Goal: Transaction & Acquisition: Purchase product/service

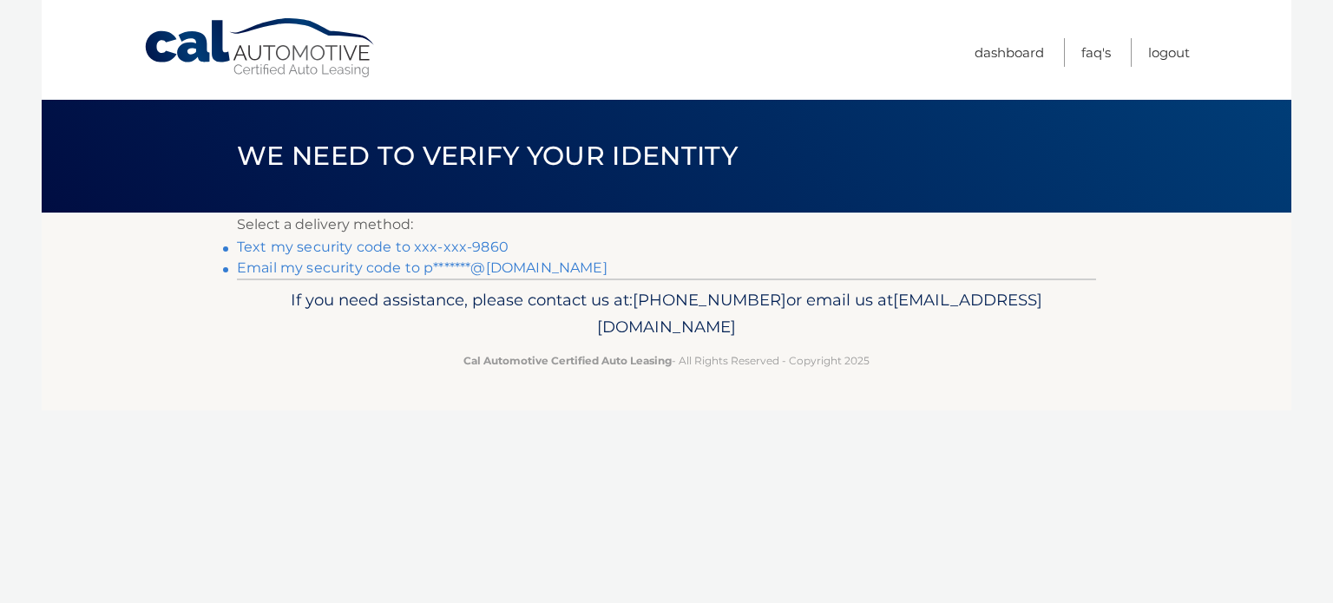
click at [496, 246] on link "Text my security code to xxx-xxx-9860" at bounding box center [373, 247] width 272 height 16
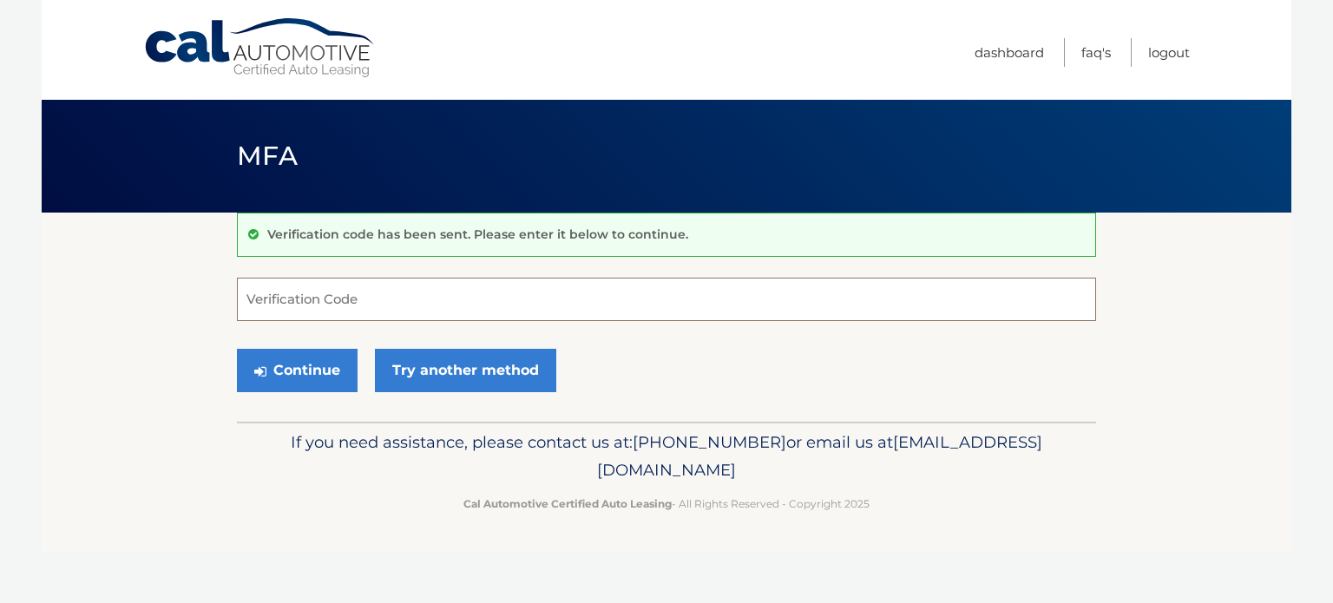
click at [389, 303] on input "Verification Code" at bounding box center [666, 299] width 859 height 43
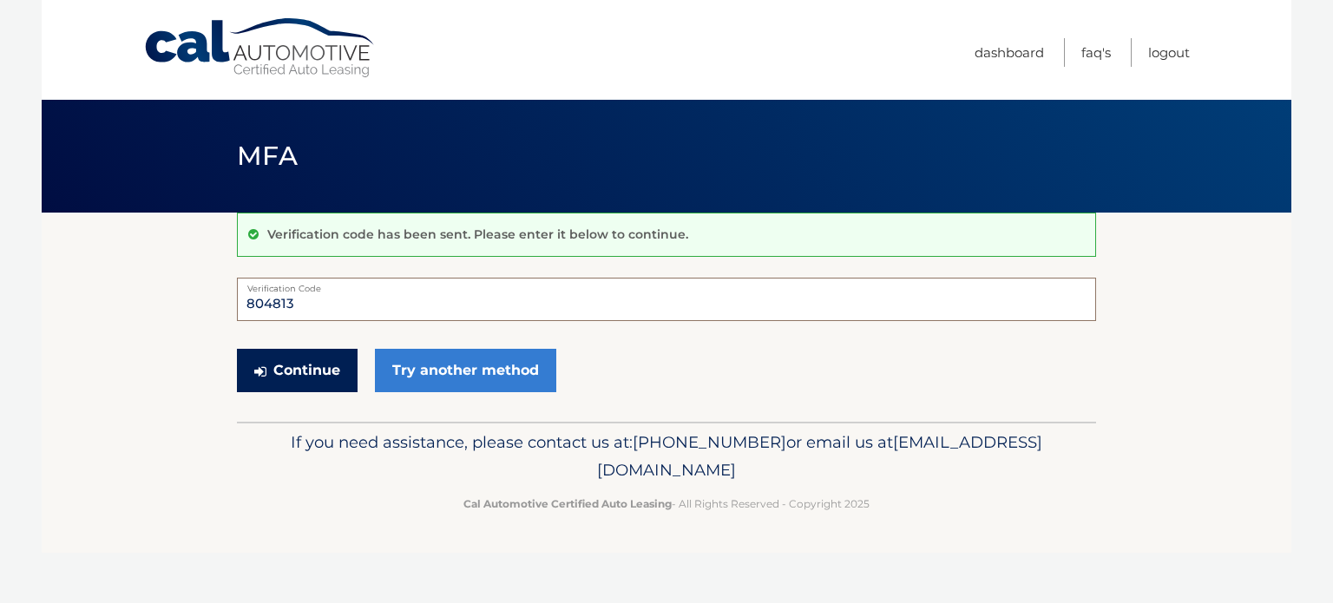
type input "804813"
click at [288, 366] on button "Continue" at bounding box center [297, 370] width 121 height 43
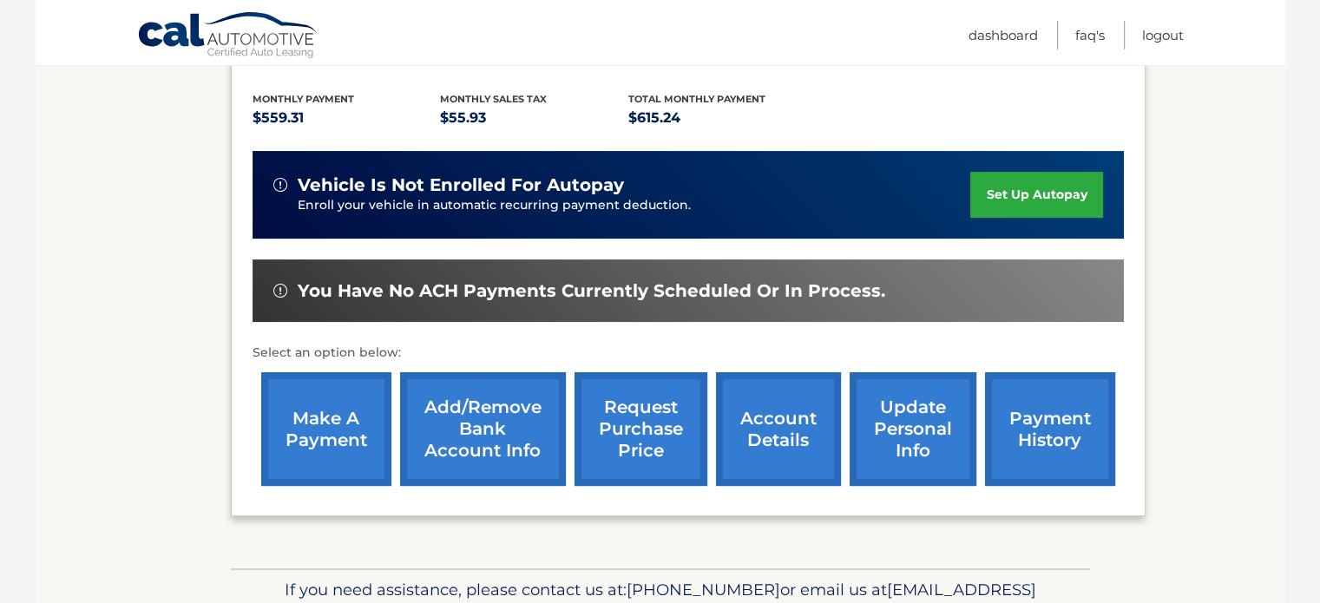
scroll to position [384, 0]
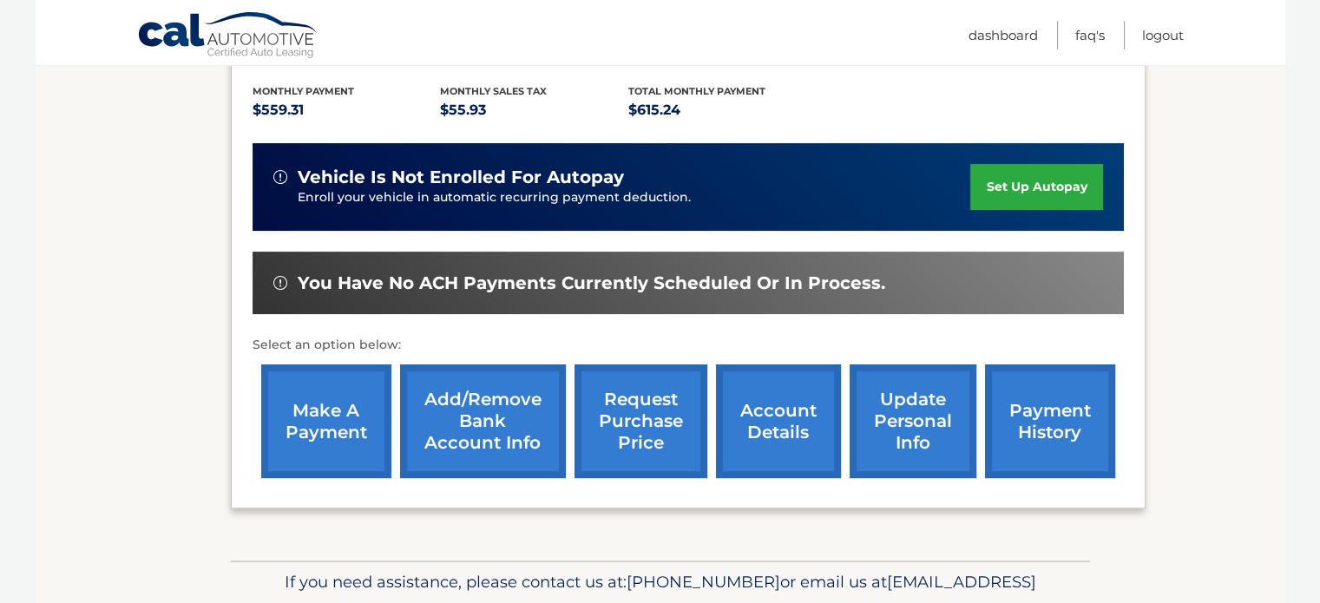
click at [334, 379] on link "make a payment" at bounding box center [326, 421] width 130 height 114
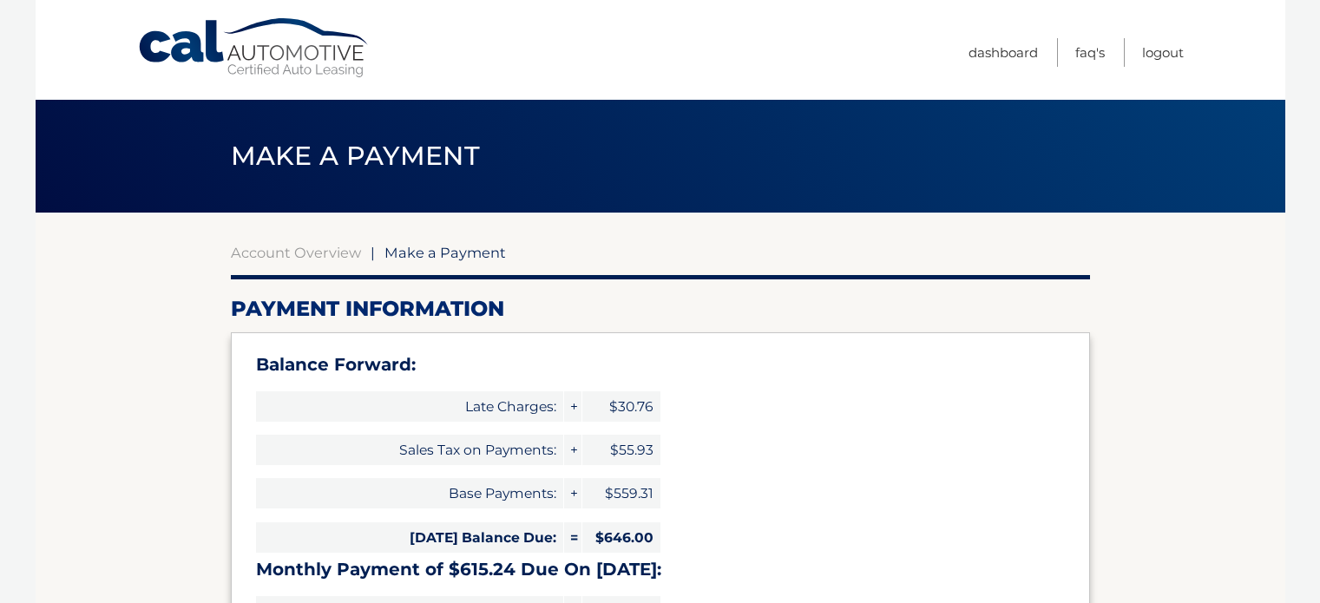
select select "OGMxMTQwZGUtMzk3MS00YmJiLWFkMDEtMDlkMGRlM2M5MTYw"
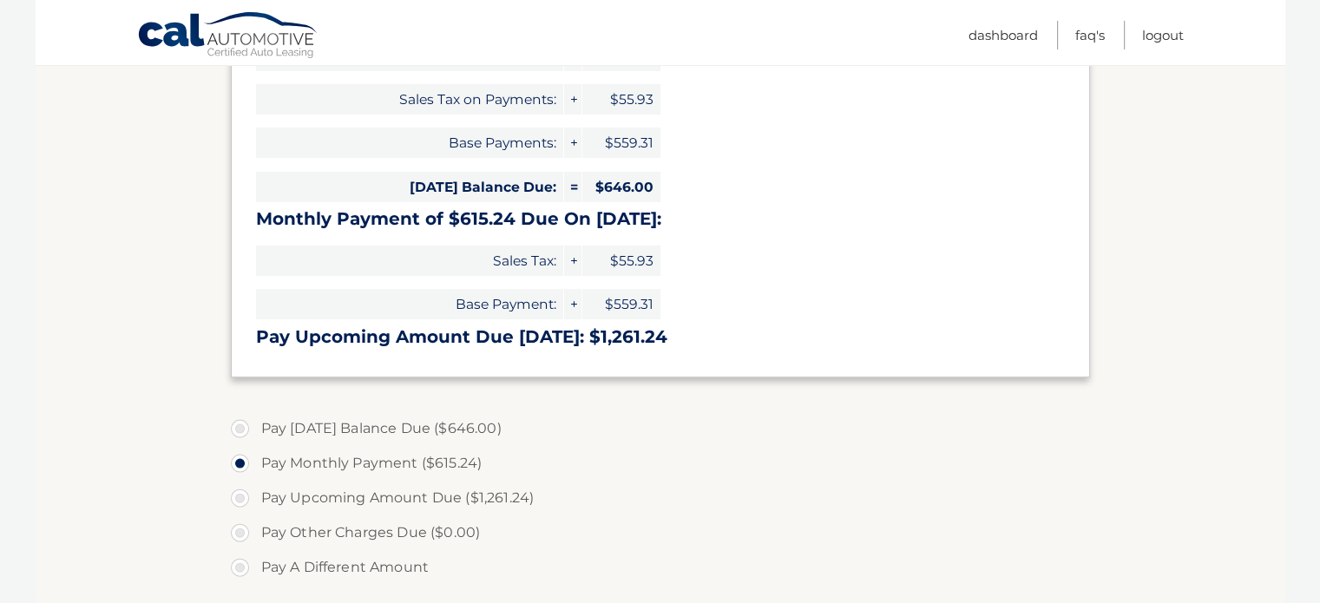
scroll to position [354, 0]
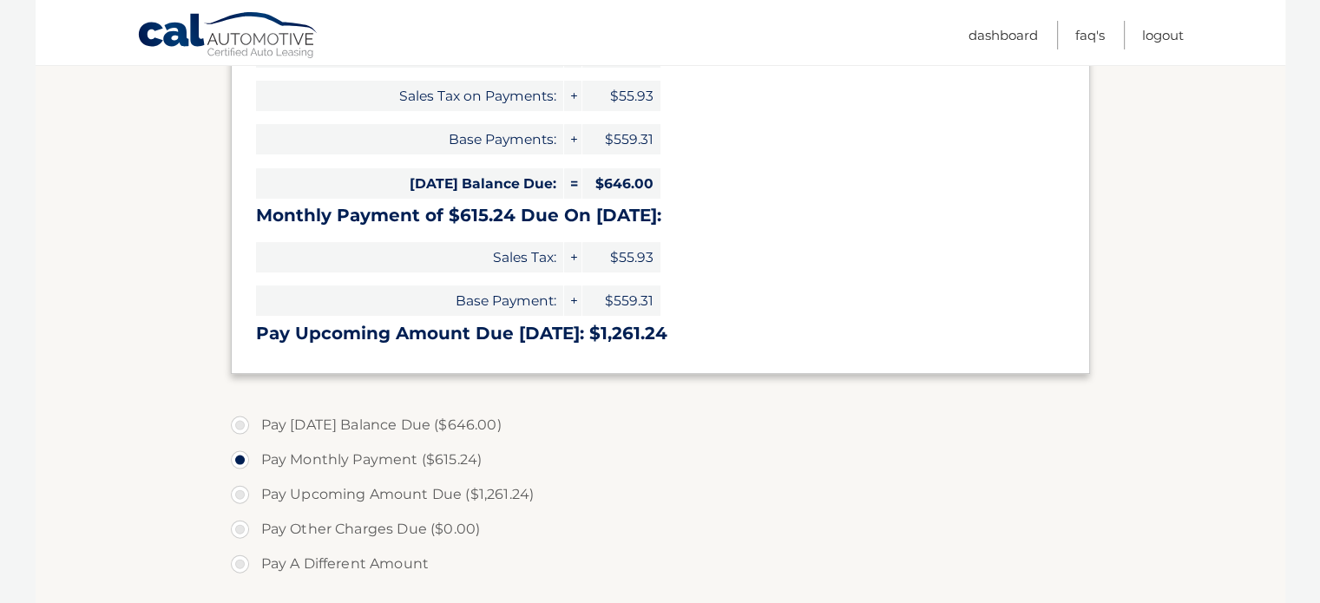
click at [244, 422] on label "Pay Today's Balance Due ($646.00)" at bounding box center [660, 425] width 859 height 35
click at [244, 422] on input "Pay Today's Balance Due ($646.00)" at bounding box center [246, 422] width 17 height 28
radio input "true"
type input "646.00"
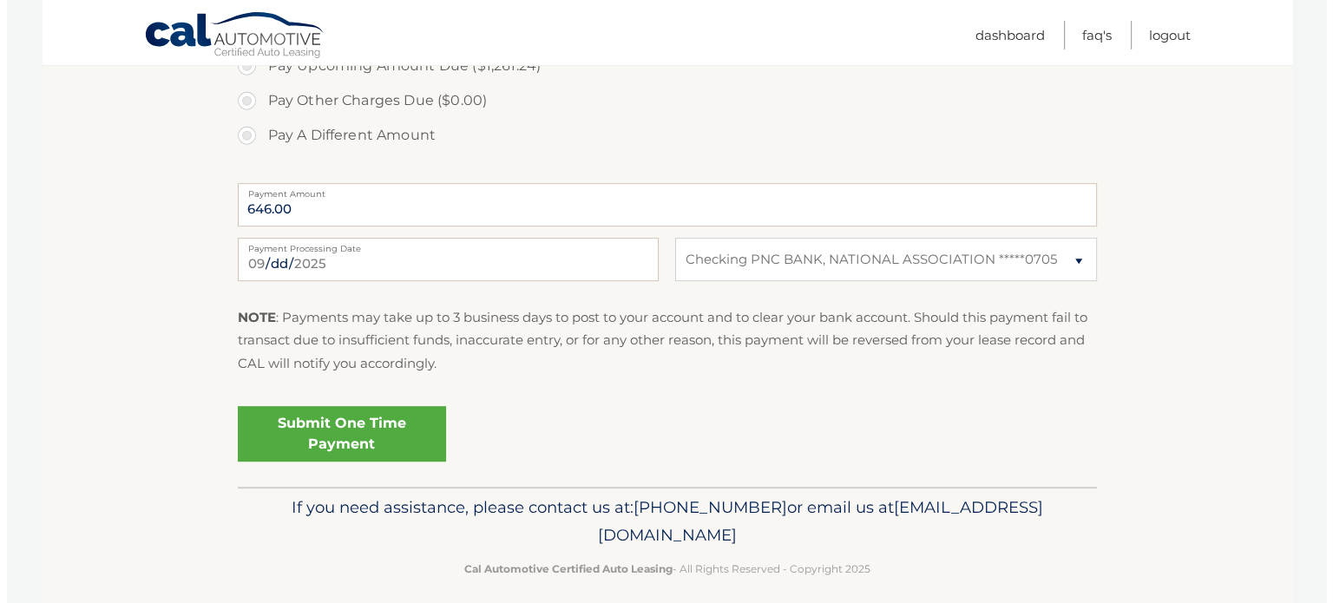
scroll to position [797, 0]
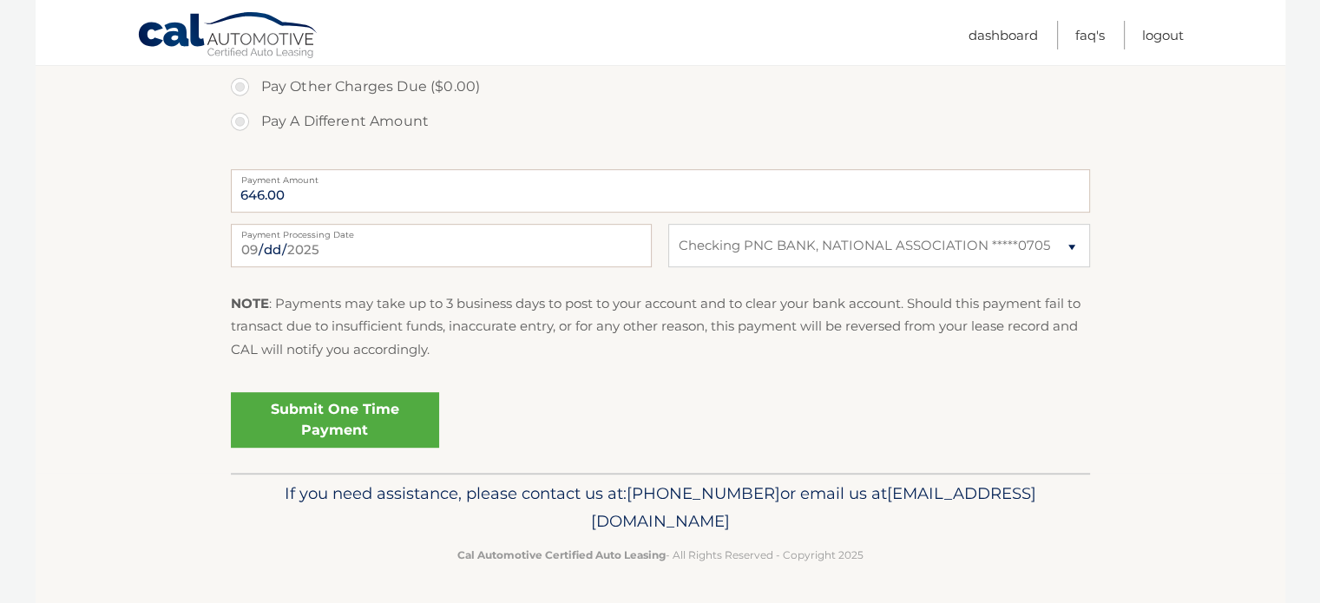
click at [371, 419] on link "Submit One Time Payment" at bounding box center [335, 420] width 208 height 56
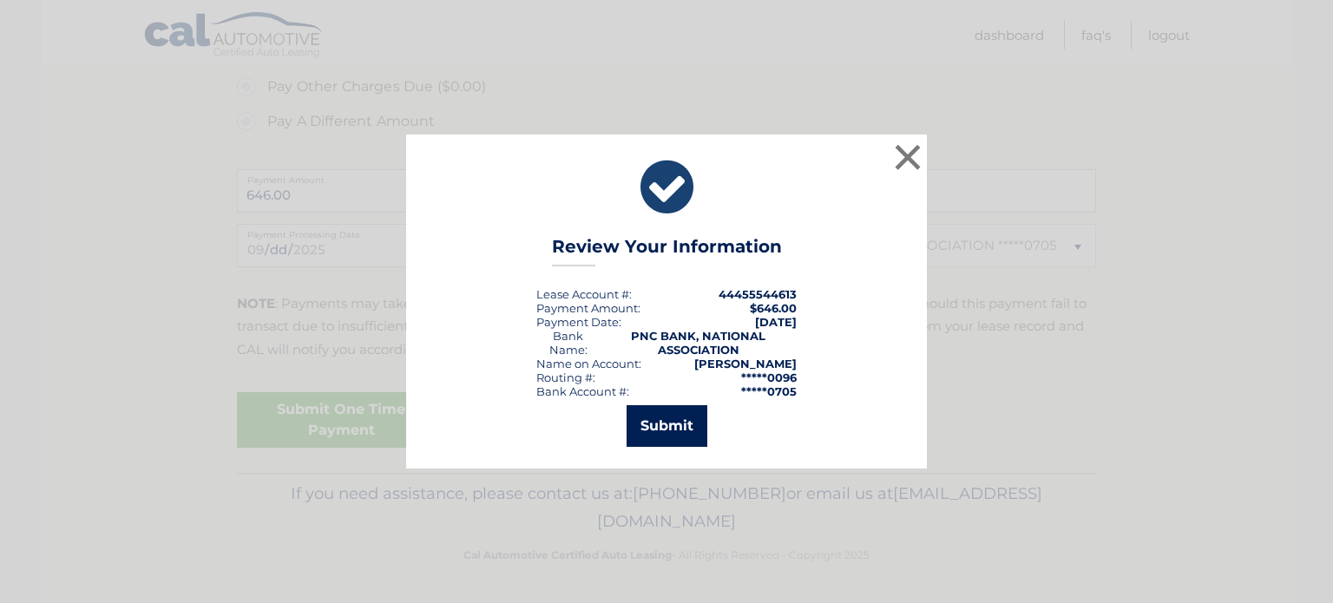
click at [670, 423] on button "Submit" at bounding box center [667, 426] width 81 height 42
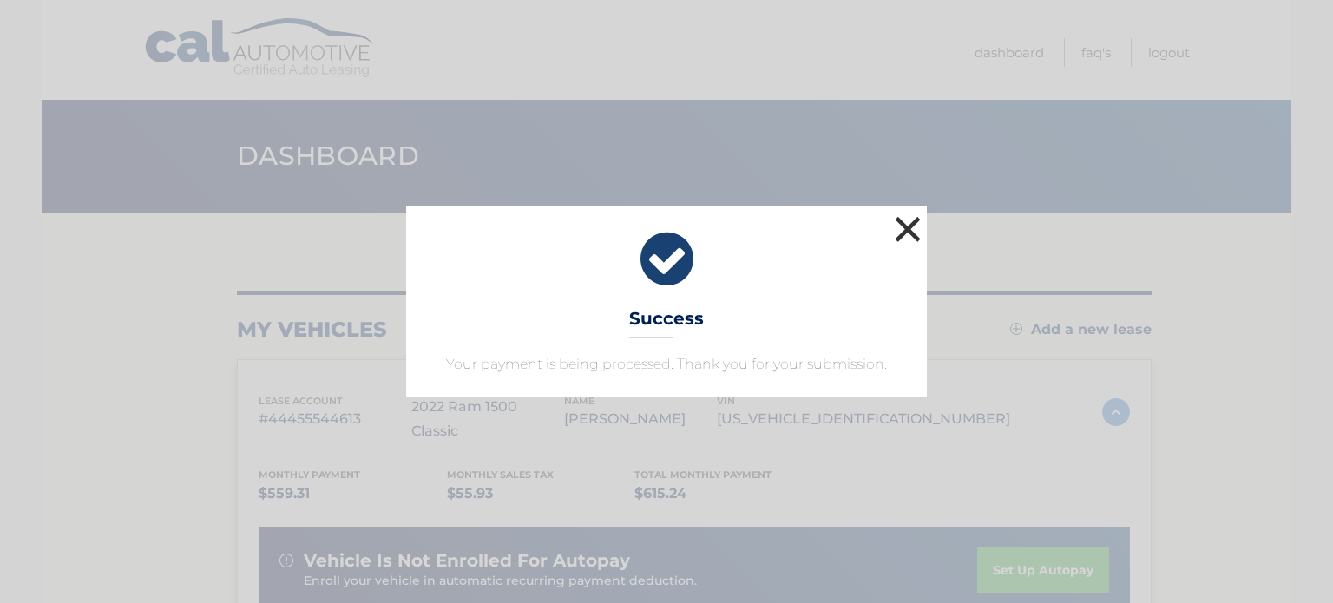
click at [907, 234] on button "×" at bounding box center [907, 229] width 35 height 35
